Goal: Task Accomplishment & Management: Manage account settings

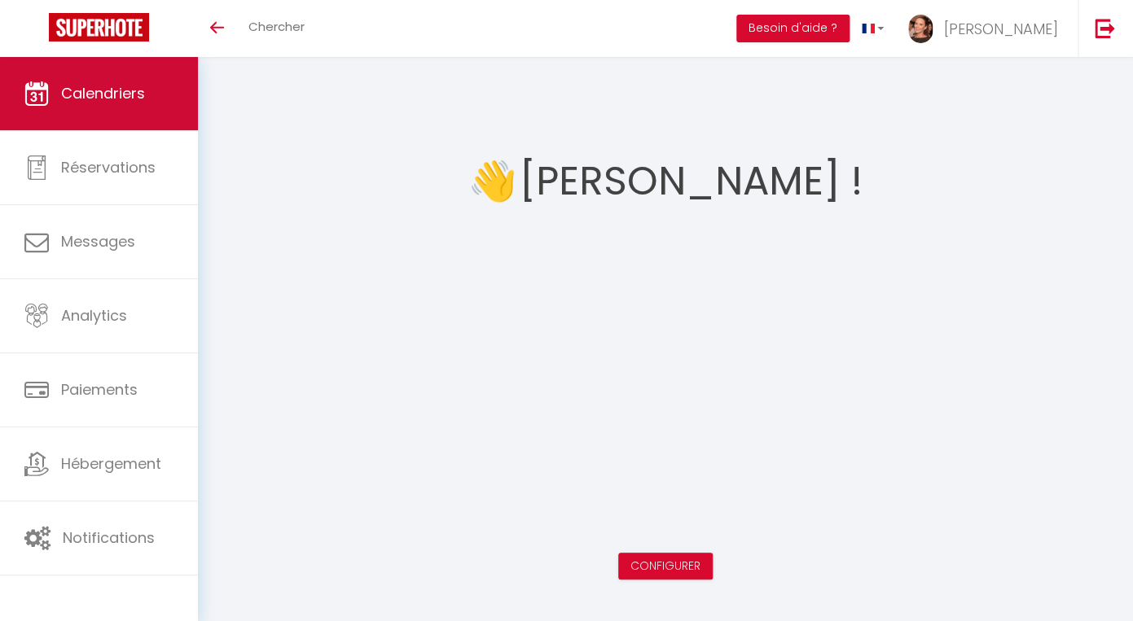
click at [80, 95] on span "Calendriers" at bounding box center [103, 93] width 84 height 20
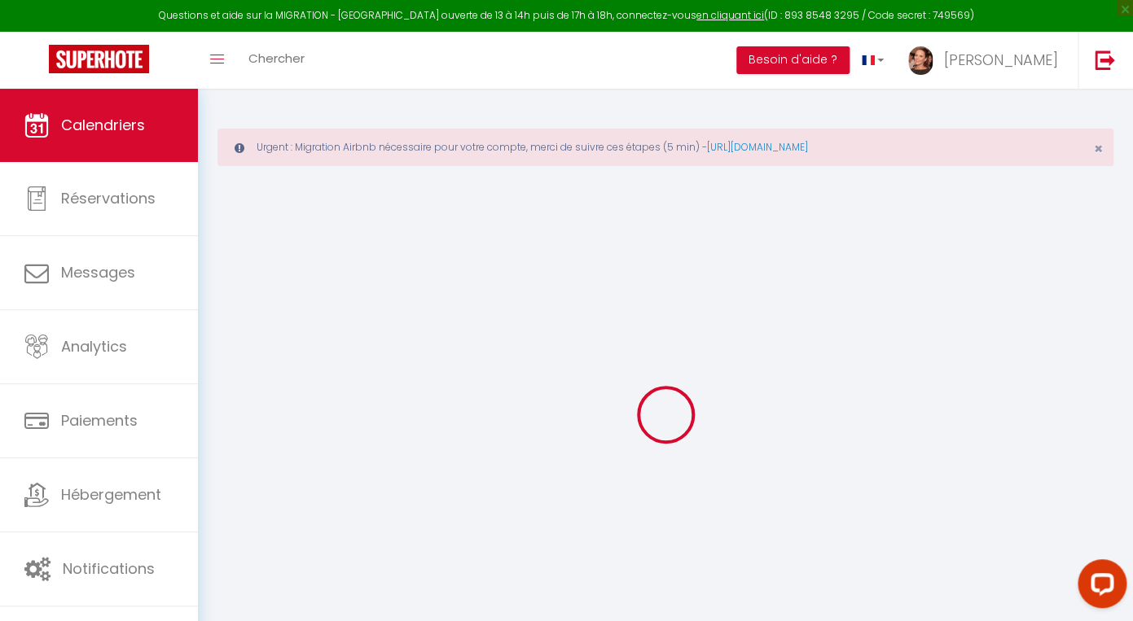
select select
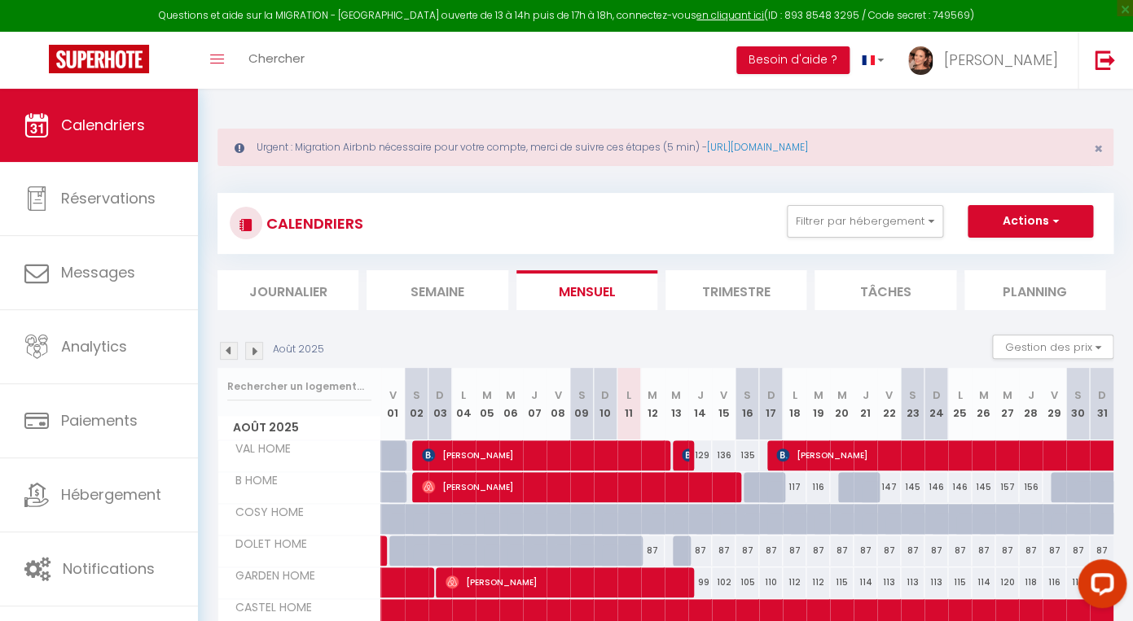
click at [687, 456] on img at bounding box center [688, 455] width 13 height 13
select select "OK"
select select "KO"
select select "0"
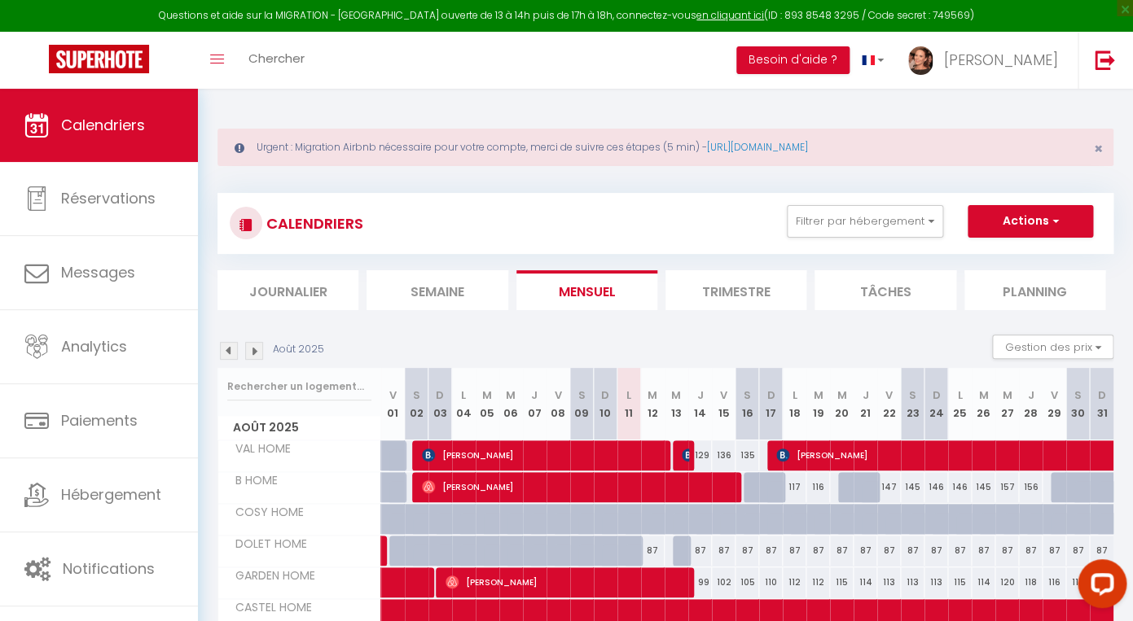
select select "1"
select select
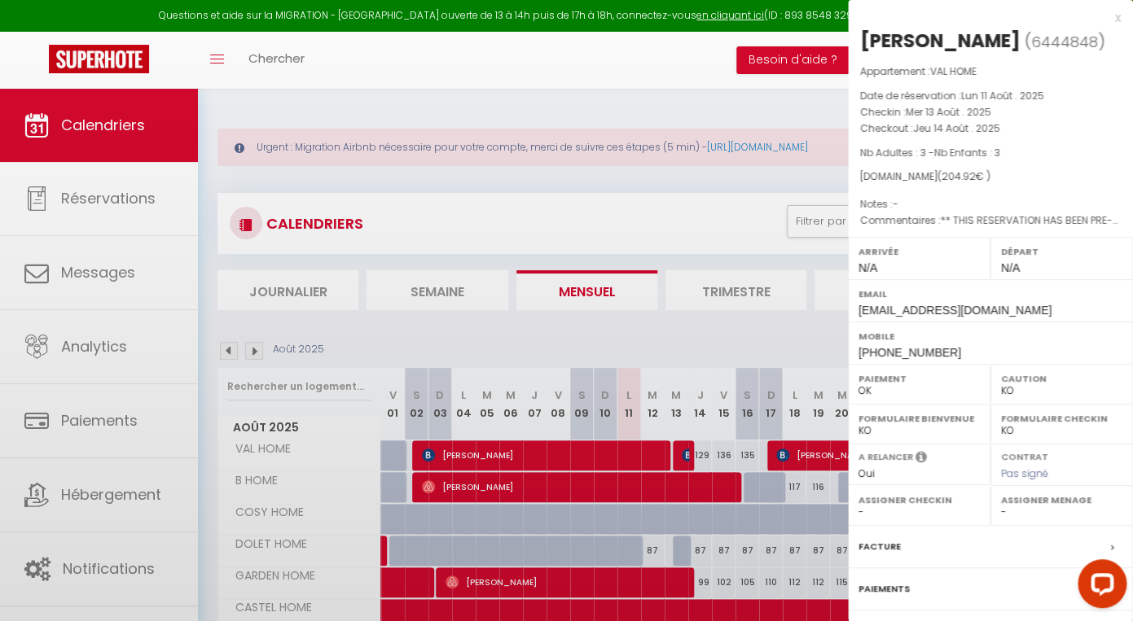
select select "42901"
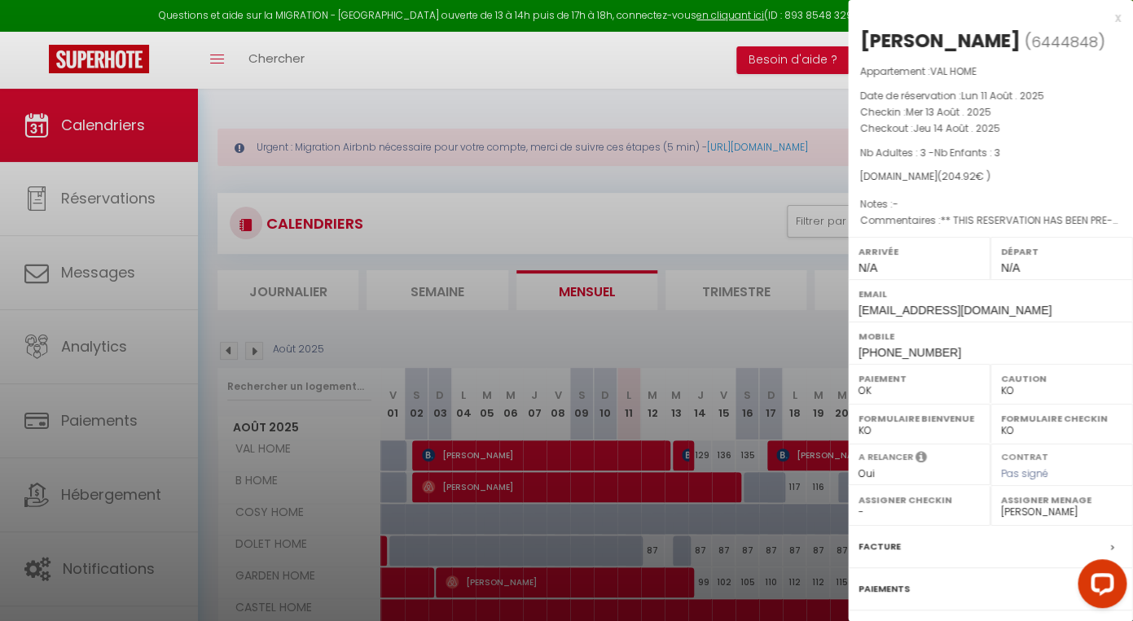
scroll to position [164, 0]
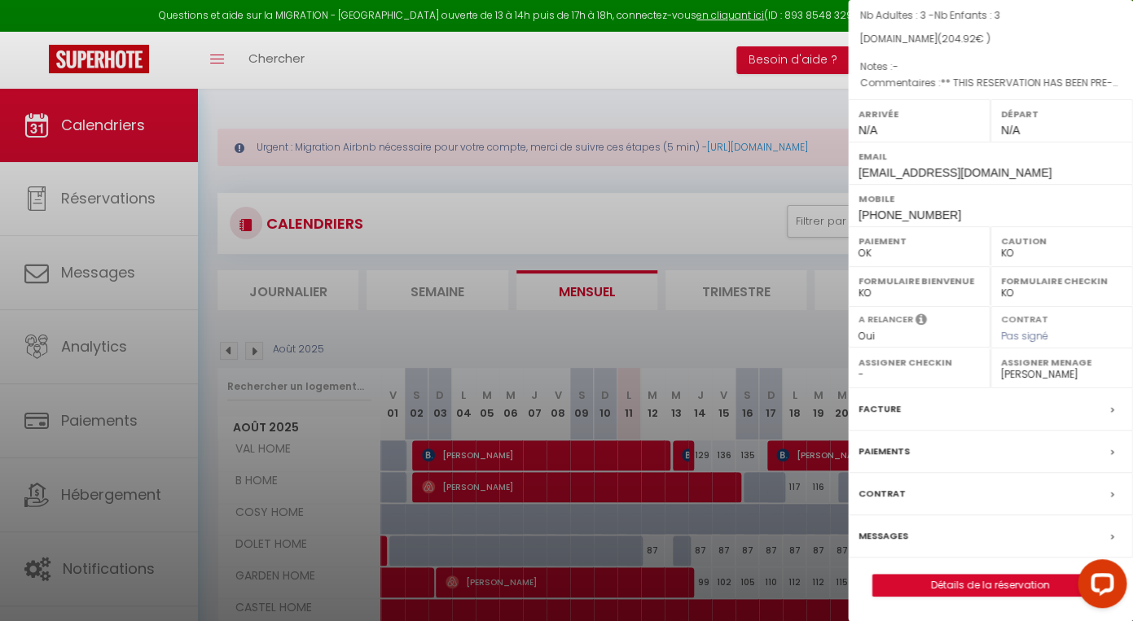
click at [893, 531] on label "Messages" at bounding box center [883, 536] width 50 height 17
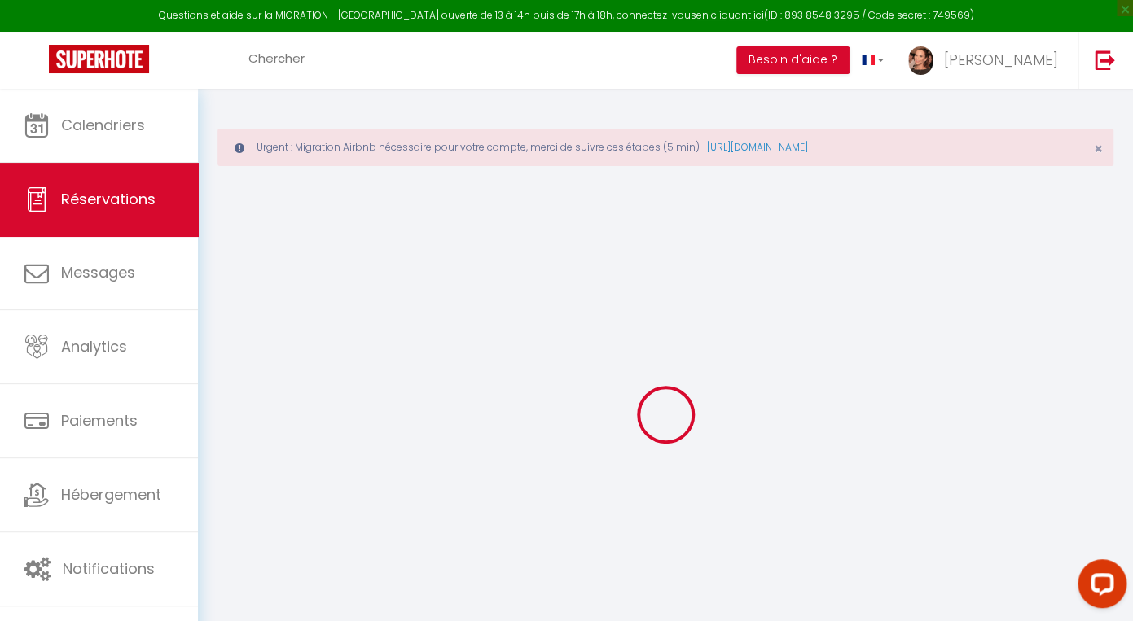
select select
checkbox input "false"
select select
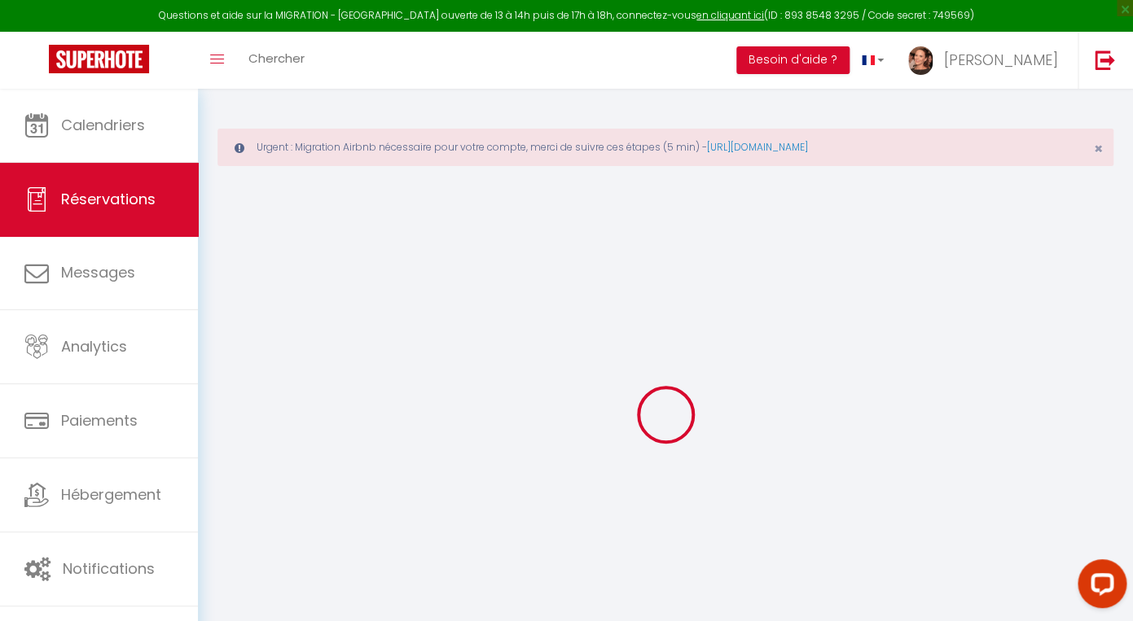
checkbox input "false"
type commentaires1 "** THIS RESERVATION HAS BEEN PRE-PAID ** BOOKING NOTE : Payment charge is EUR 2…"
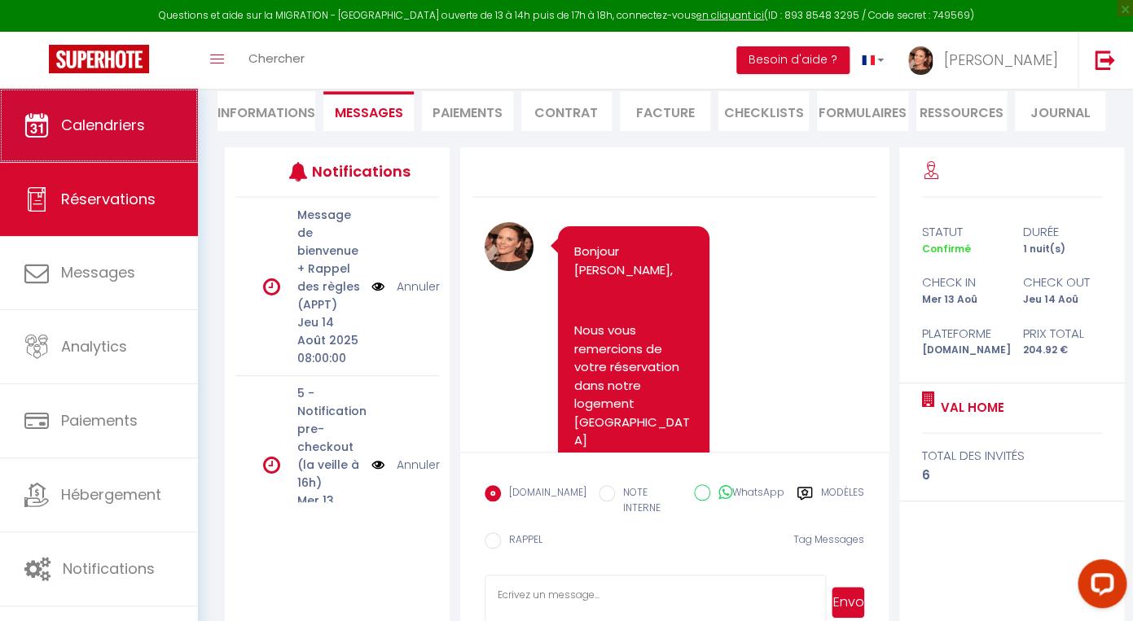
click at [111, 121] on span "Calendriers" at bounding box center [103, 125] width 84 height 20
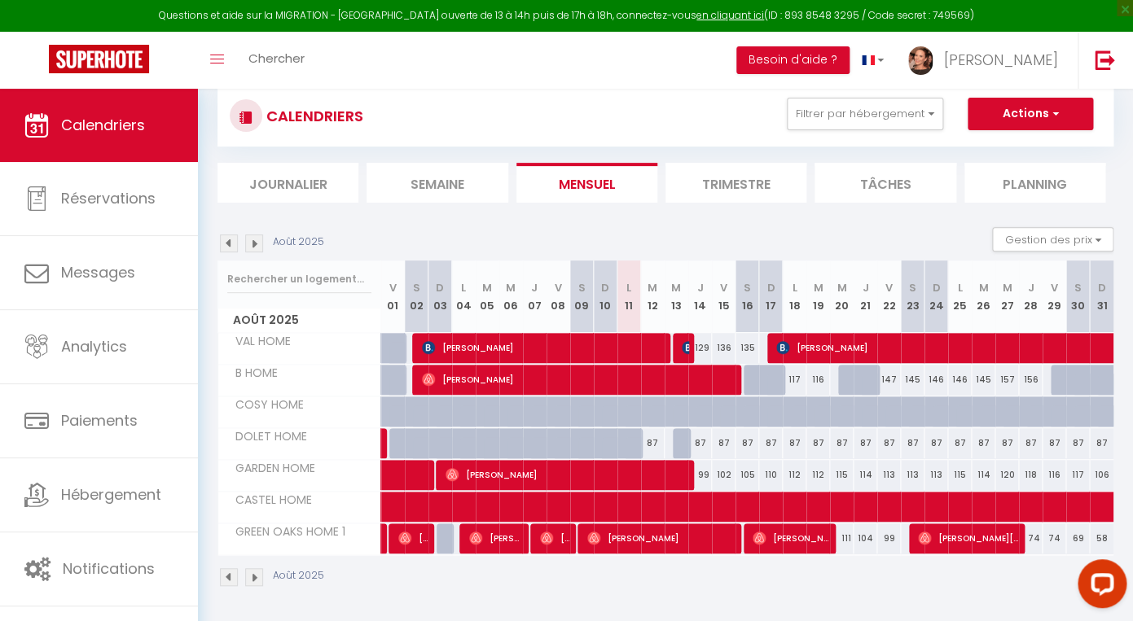
scroll to position [108, 0]
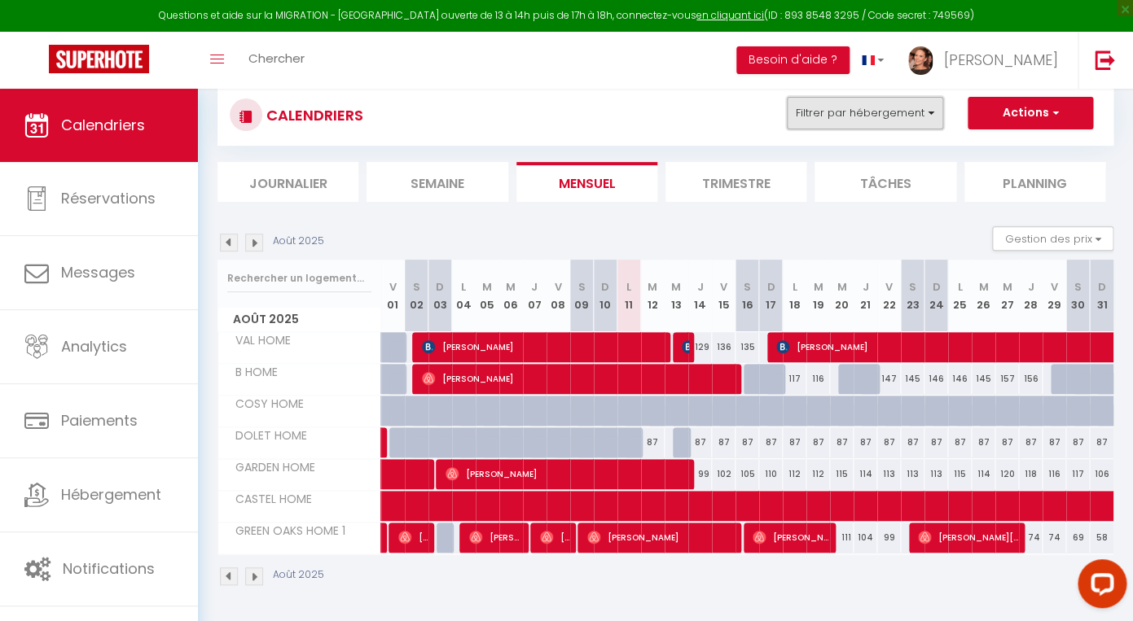
click at [891, 121] on button "Filtrer par hébergement" at bounding box center [865, 113] width 156 height 33
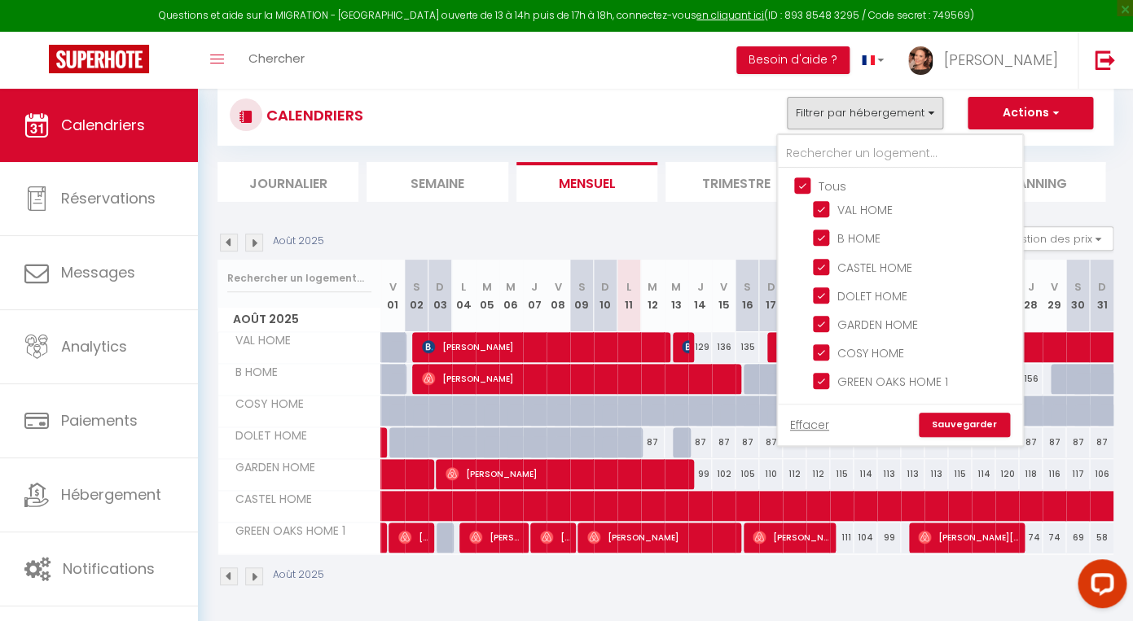
click at [803, 183] on input "Tous" at bounding box center [916, 185] width 244 height 16
checkbox input "false"
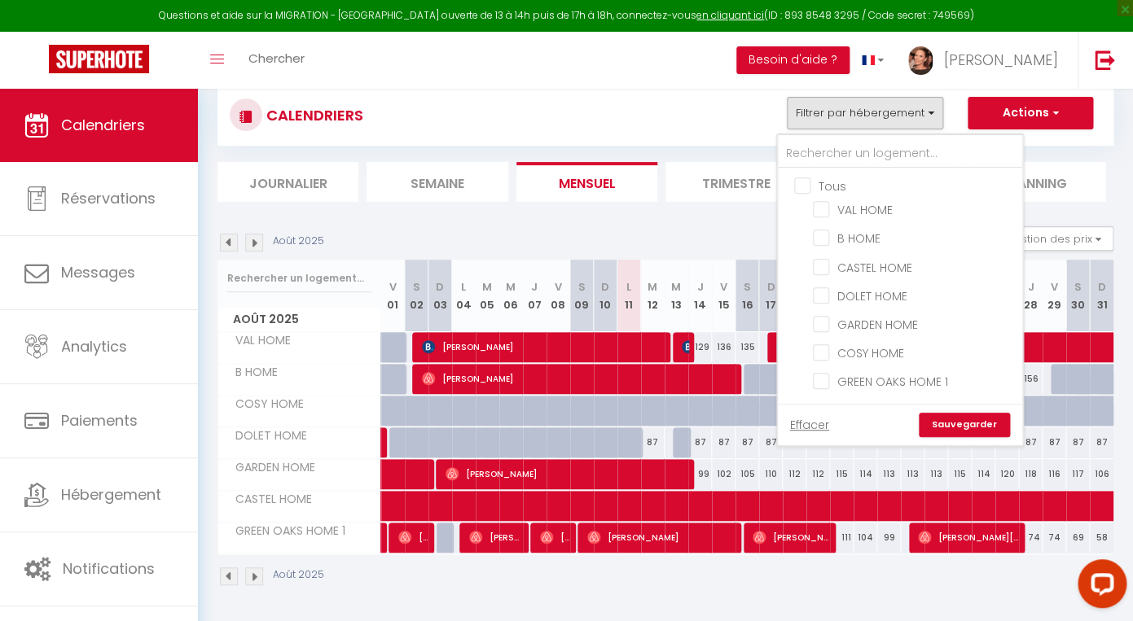
checkbox input "false"
click at [825, 326] on input "GARDEN HOME" at bounding box center [915, 323] width 204 height 16
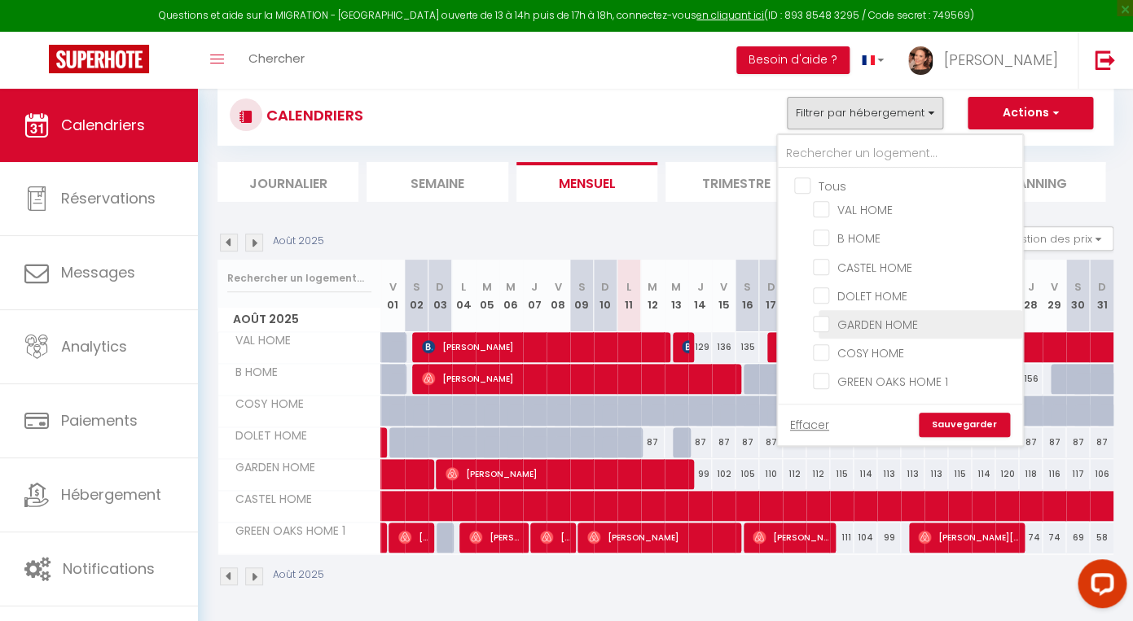
checkbox input "true"
click at [955, 425] on link "Sauvegarder" at bounding box center [964, 425] width 91 height 24
